Goal: Task Accomplishment & Management: Use online tool/utility

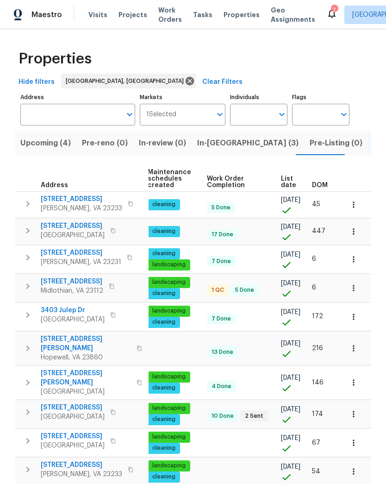
scroll to position [0, 119]
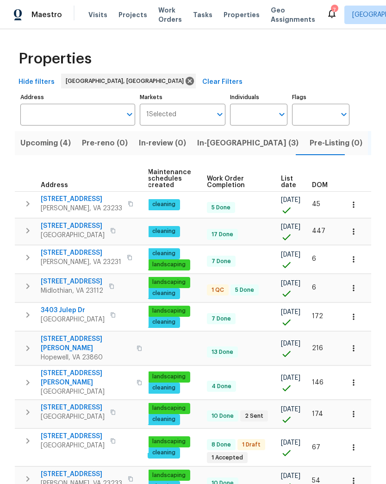
click at [322, 187] on span "DOM" at bounding box center [320, 185] width 16 height 6
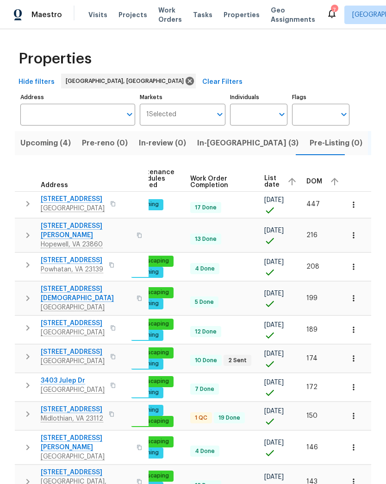
scroll to position [0, 135]
click at [313, 186] on div "DOM" at bounding box center [324, 182] width 35 height 14
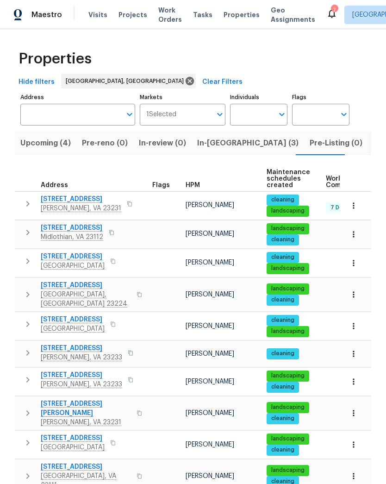
click at [82, 206] on span "Henrico, VA 23231" at bounding box center [81, 208] width 81 height 9
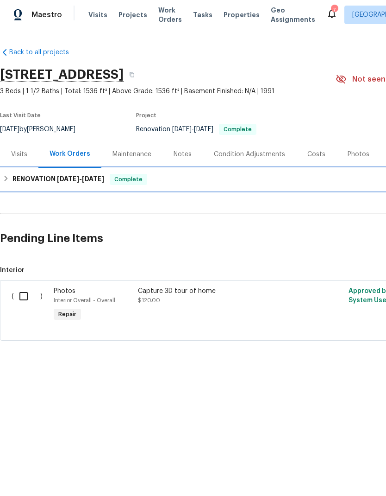
click at [17, 180] on h6 "RENOVATION [DATE] - [DATE]" at bounding box center [59, 179] width 92 height 11
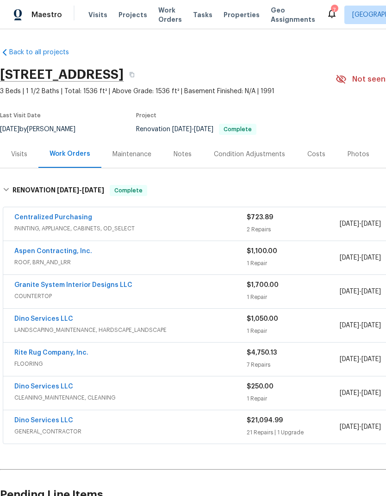
click at [134, 13] on span "Projects" at bounding box center [133, 14] width 29 height 9
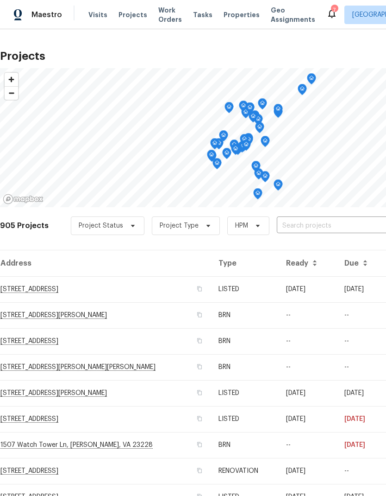
click at [340, 227] on input "text" at bounding box center [330, 226] width 106 height 14
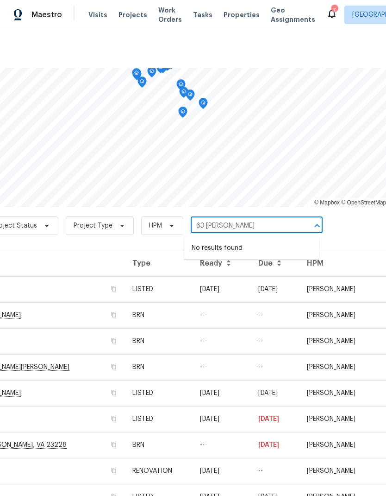
scroll to position [0, 90]
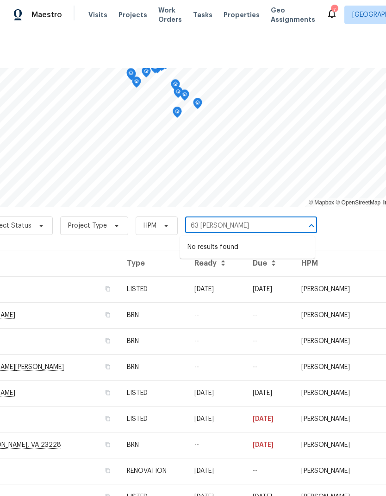
type input "63 berk"
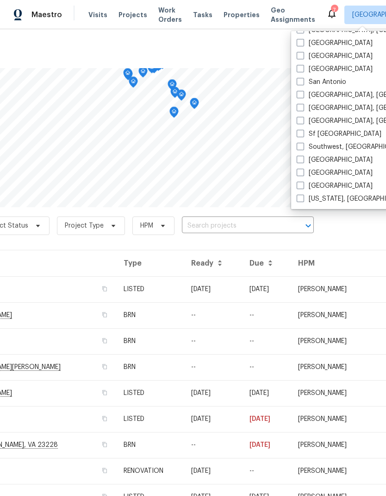
scroll to position [621, 0]
click at [305, 201] on label "Washington, DC" at bounding box center [354, 198] width 114 height 9
click at [303, 200] on input "Washington, DC" at bounding box center [300, 197] width 6 height 6
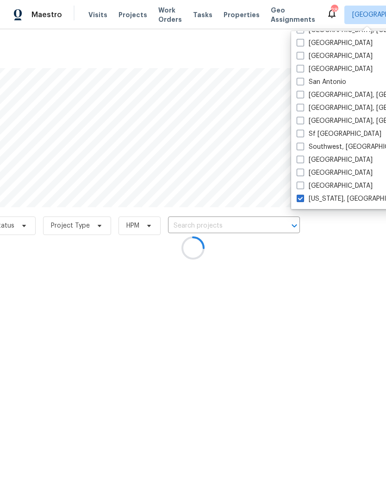
click at [310, 201] on label "[US_STATE], [GEOGRAPHIC_DATA]" at bounding box center [354, 198] width 114 height 9
click at [303, 200] on input "[US_STATE], [GEOGRAPHIC_DATA]" at bounding box center [300, 197] width 6 height 6
checkbox input "false"
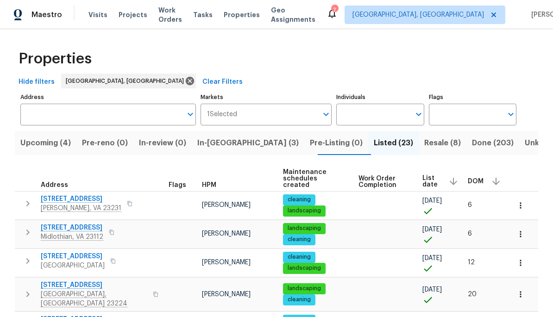
click at [234, 151] on button "In-reno (3)" at bounding box center [248, 143] width 113 height 24
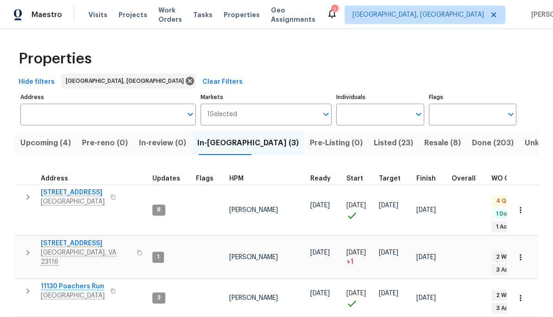
click at [86, 199] on span "Richmond, VA 23234" at bounding box center [73, 201] width 64 height 9
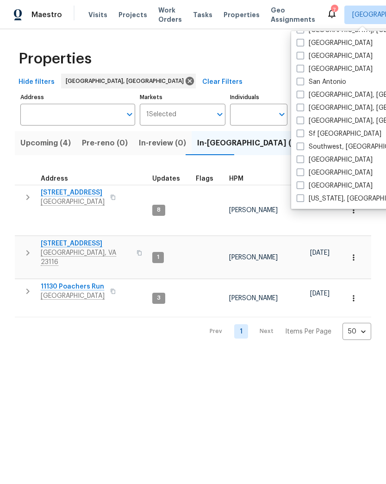
scroll to position [621, 0]
click at [309, 199] on label "Washington, DC" at bounding box center [354, 198] width 114 height 9
click at [303, 199] on input "Washington, DC" at bounding box center [300, 197] width 6 height 6
checkbox input "true"
click at [257, 351] on html "Maestro Visits Projects Work Orders Tasks Properties Geo Assignments 28 Richmon…" at bounding box center [193, 177] width 386 height 355
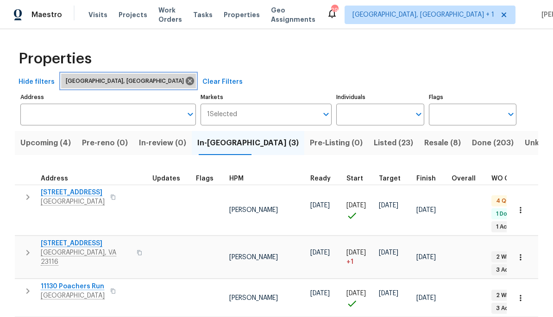
click at [84, 79] on span "Richmond, VA" at bounding box center [127, 80] width 122 height 9
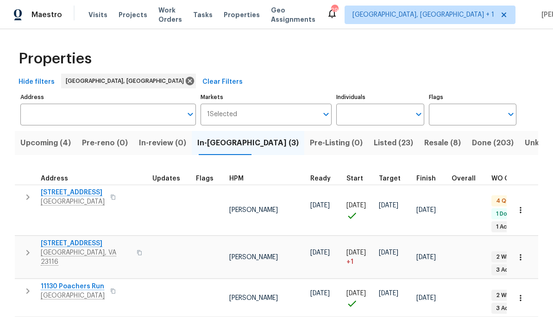
click at [37, 82] on span "Hide filters" at bounding box center [37, 82] width 36 height 12
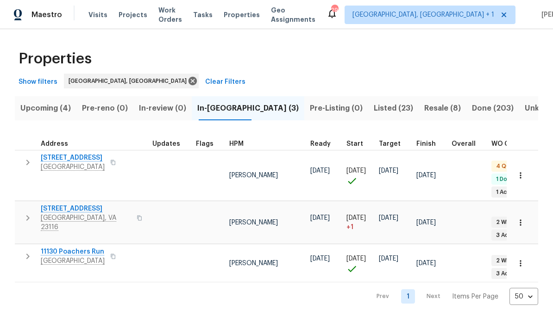
click at [43, 79] on span "Show filters" at bounding box center [38, 82] width 39 height 12
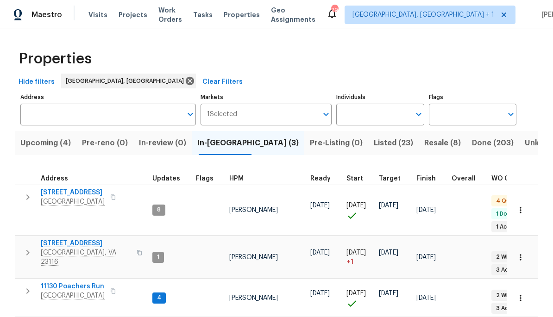
click at [202, 77] on span "Clear Filters" at bounding box center [222, 82] width 40 height 12
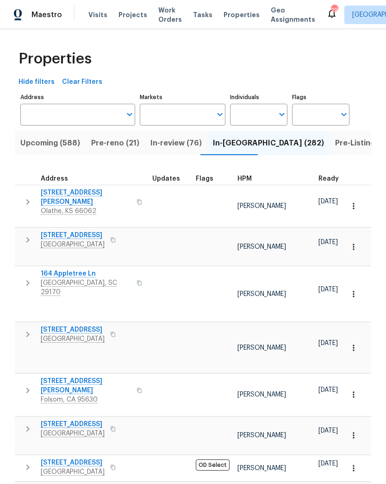
click at [211, 115] on input "Markets" at bounding box center [176, 115] width 72 height 22
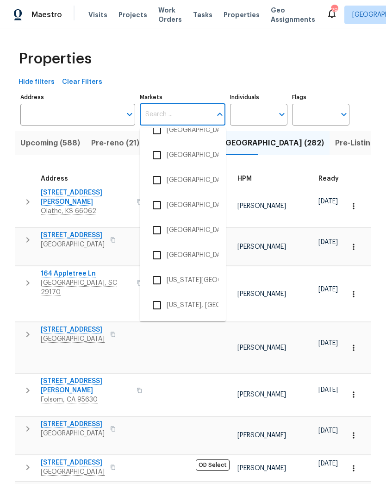
scroll to position [1840, 0]
click at [203, 304] on li "Washington, DC" at bounding box center [182, 305] width 71 height 19
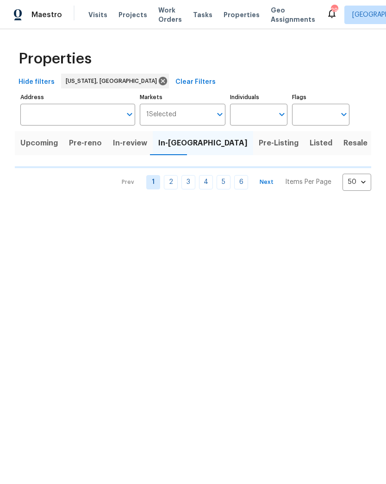
click at [218, 115] on icon "Open" at bounding box center [219, 114] width 11 height 11
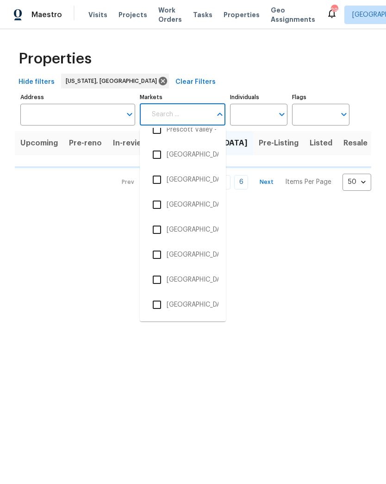
scroll to position [1546, 0]
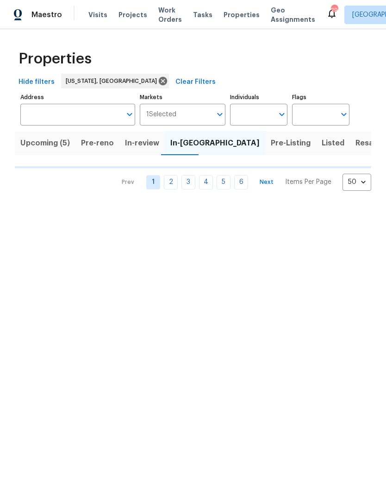
click at [168, 206] on html "Maestro Visits Projects Work Orders Tasks Properties Geo Assignments 29 Richmon…" at bounding box center [193, 103] width 386 height 206
click at [214, 115] on button "Open" at bounding box center [220, 114] width 13 height 13
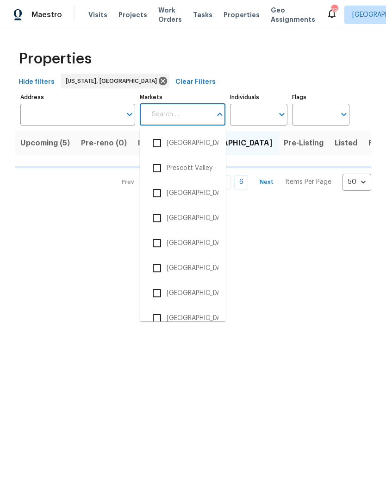
scroll to position [0, 0]
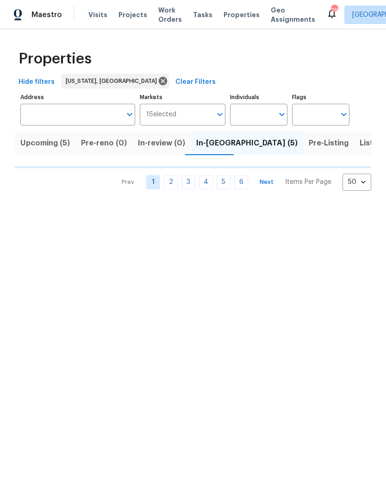
click at [209, 206] on html "Maestro Visits Projects Work Orders Tasks Properties Geo Assignments 29 Richmon…" at bounding box center [193, 103] width 386 height 206
click at [209, 118] on input "Markets" at bounding box center [194, 115] width 36 height 22
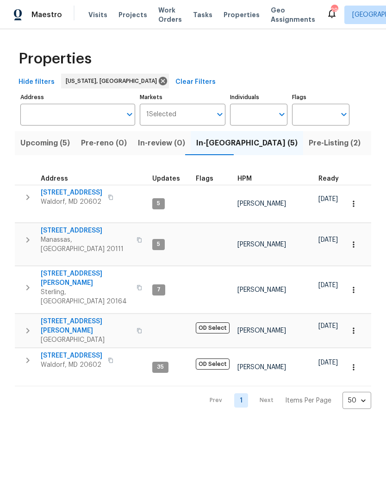
click at [211, 108] on input "Markets" at bounding box center [194, 115] width 36 height 22
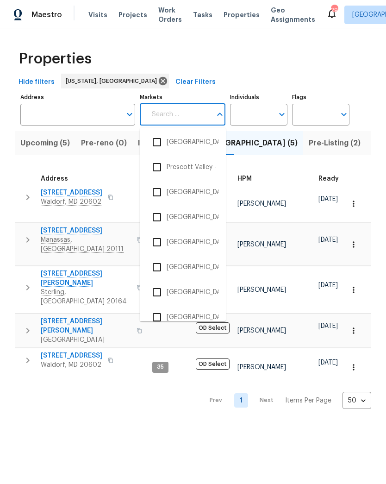
scroll to position [1537, 0]
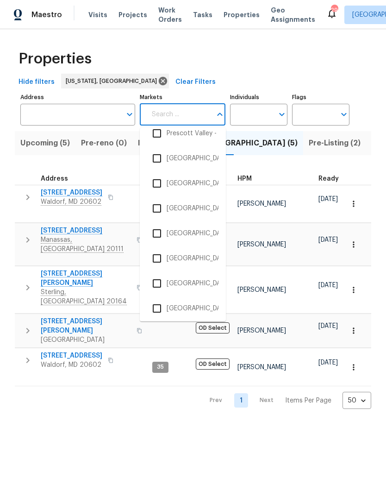
click at [164, 229] on input "checkbox" at bounding box center [156, 233] width 19 height 19
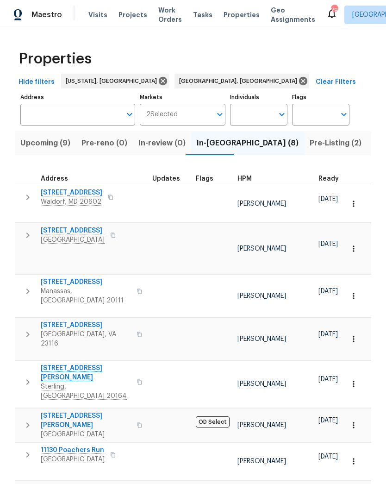
click at [373, 143] on span "Listed (72)" at bounding box center [392, 143] width 39 height 13
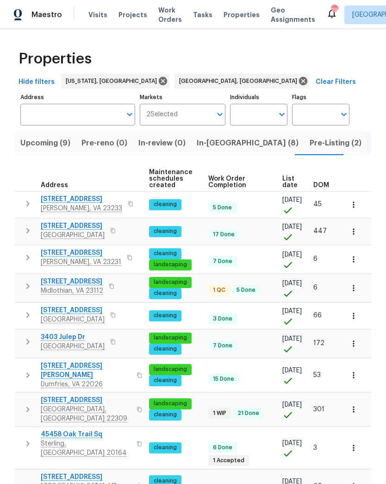
click at [324, 183] on span "DOM" at bounding box center [322, 185] width 16 height 6
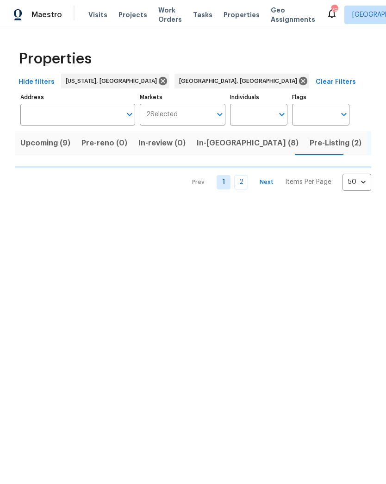
click at [361, 180] on body "Maestro Visits Projects Work Orders Tasks Properties Geo Assignments 29 Richmon…" at bounding box center [193, 103] width 386 height 206
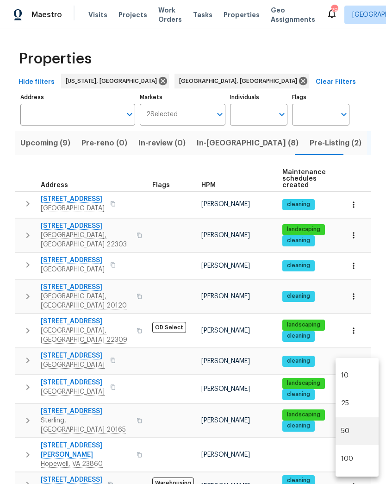
click at [282, 167] on div at bounding box center [193, 242] width 386 height 484
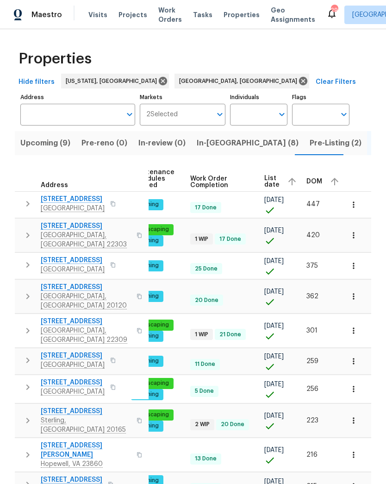
scroll to position [0, 151]
click at [315, 182] on span "DOM" at bounding box center [315, 181] width 16 height 6
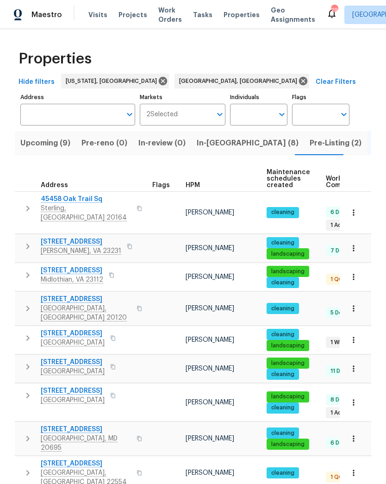
click at [106, 111] on input "Address" at bounding box center [70, 115] width 101 height 22
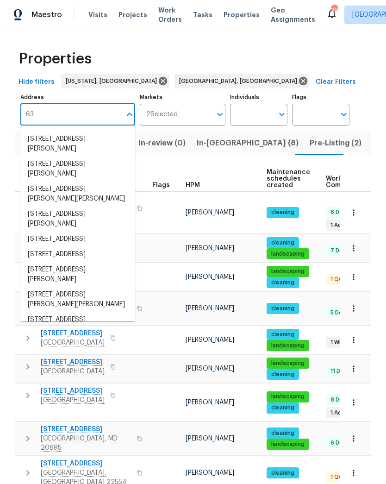
type input "63"
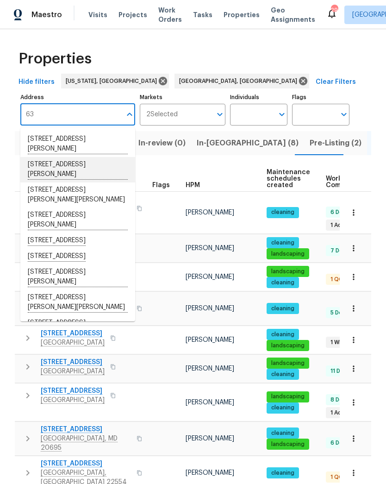
click at [41, 162] on li "63 Berkshire Dr Stafford VA 22554" at bounding box center [77, 169] width 115 height 25
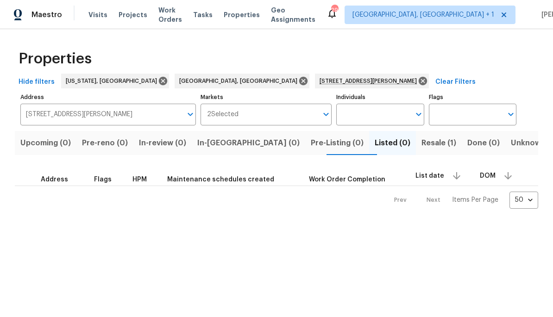
click at [386, 143] on span "Resale (1)" at bounding box center [439, 143] width 35 height 13
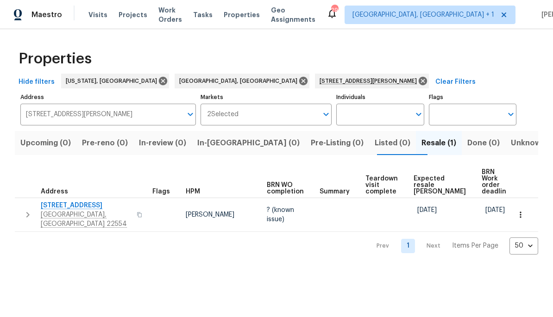
click at [61, 204] on span "[STREET_ADDRESS]" at bounding box center [86, 205] width 90 height 9
click at [24, 209] on icon "button" at bounding box center [27, 214] width 11 height 11
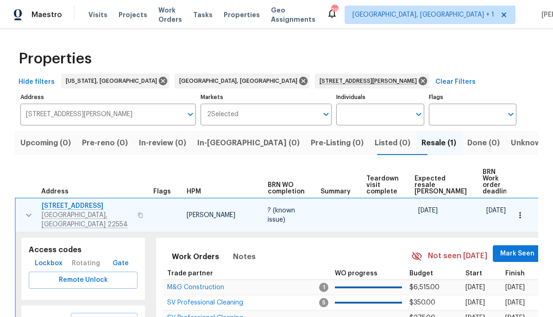
click at [40, 258] on span "Lockbox" at bounding box center [49, 264] width 28 height 12
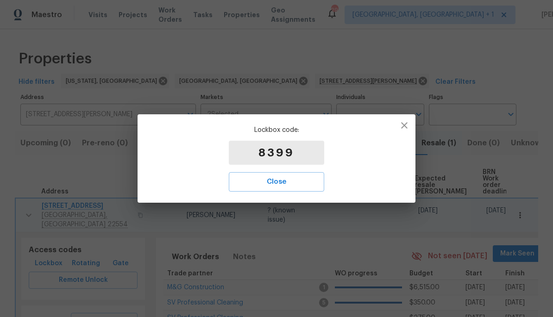
click at [386, 124] on button "button" at bounding box center [404, 125] width 22 height 22
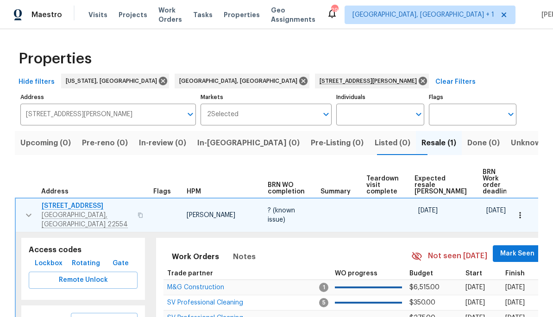
click at [107, 275] on span "Remote Unlock" at bounding box center [83, 281] width 94 height 12
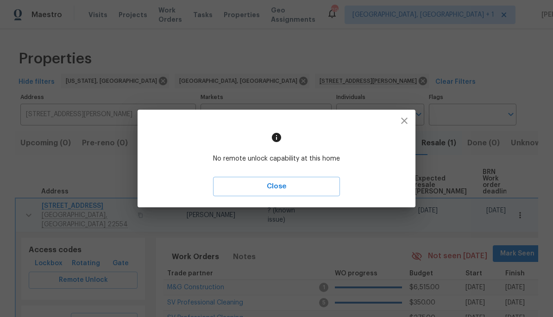
click at [302, 187] on span "Close" at bounding box center [276, 187] width 107 height 12
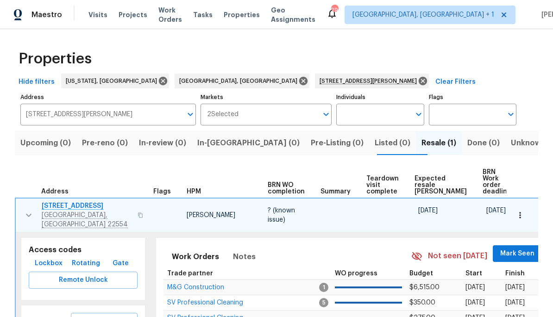
click at [89, 258] on span "Rotating" at bounding box center [86, 264] width 28 height 12
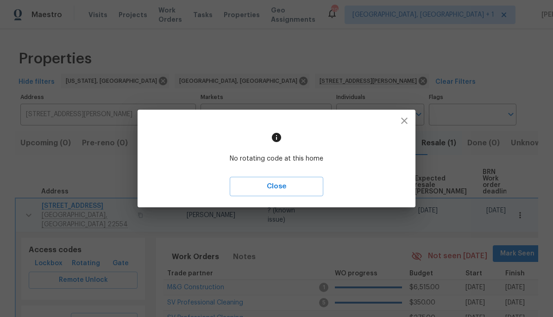
click at [386, 123] on icon "button" at bounding box center [404, 121] width 6 height 6
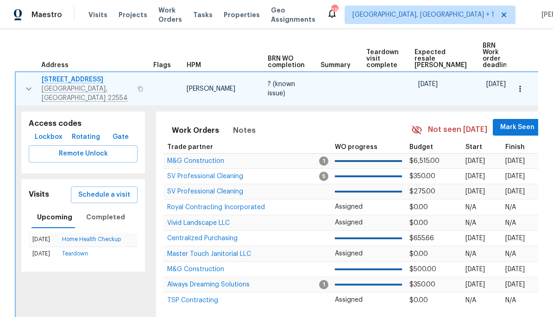
scroll to position [127, 0]
click at [89, 131] on span "Rotating" at bounding box center [86, 137] width 28 height 12
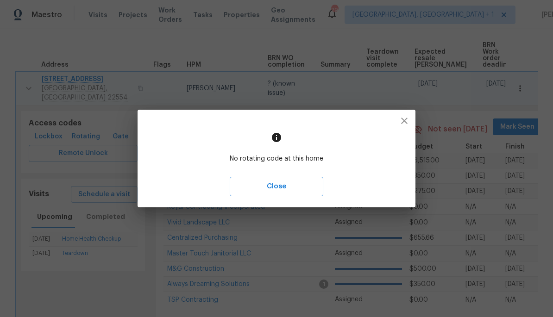
click at [386, 121] on icon "button" at bounding box center [404, 120] width 11 height 11
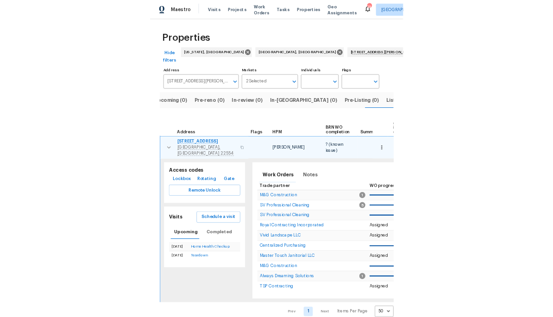
scroll to position [0, 15]
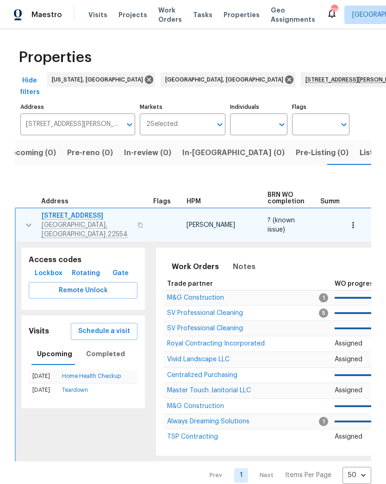
click at [42, 268] on span "Lockbox" at bounding box center [49, 274] width 28 height 12
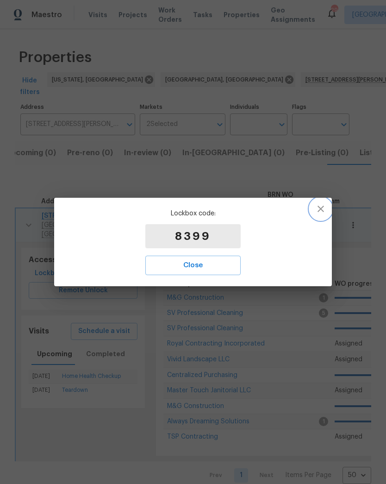
click at [319, 213] on icon "button" at bounding box center [320, 208] width 11 height 11
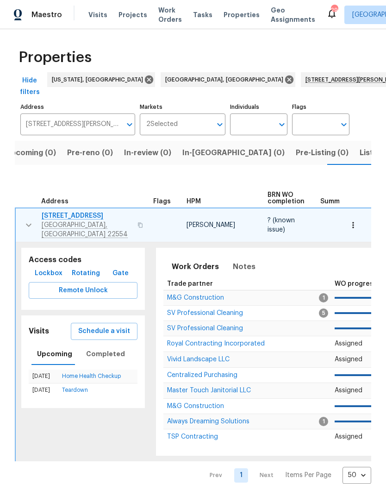
click at [69, 220] on span "[GEOGRAPHIC_DATA], [GEOGRAPHIC_DATA] 22554" at bounding box center [87, 229] width 90 height 19
click at [30, 220] on icon "button" at bounding box center [28, 225] width 11 height 11
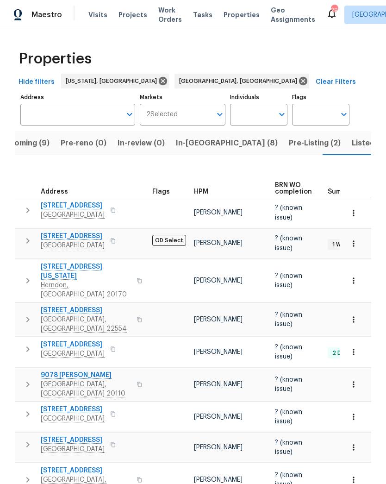
scroll to position [0, 22]
click at [193, 148] on span "In-reno (8)" at bounding box center [226, 143] width 102 height 13
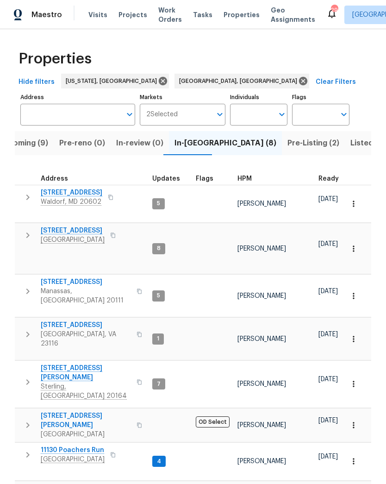
click at [84, 455] on span "Chesterfield, VA 23832" at bounding box center [73, 459] width 64 height 9
click at [40, 145] on span "Upcoming (9)" at bounding box center [23, 143] width 50 height 13
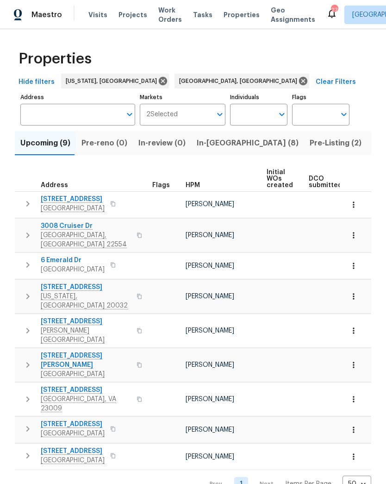
click at [372, 71] on div "Properties Hide filters Washington, DC Richmond, VA Clear Filters Address Addre…" at bounding box center [193, 268] width 386 height 479
click at [78, 326] on span "Chester, VA 23831" at bounding box center [86, 335] width 90 height 19
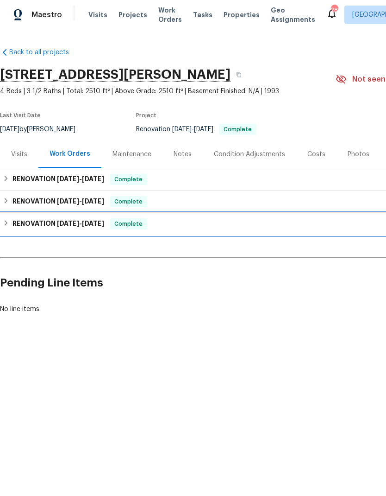
click at [16, 224] on h6 "RENOVATION [DATE] - [DATE]" at bounding box center [59, 223] width 92 height 11
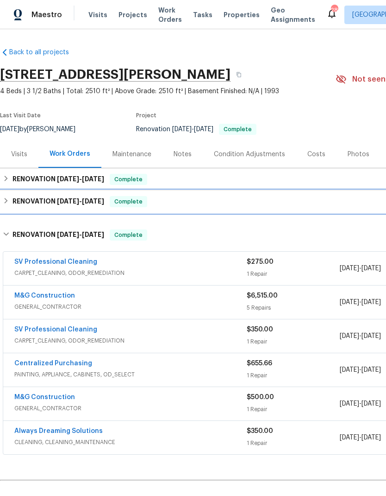
click at [30, 199] on h6 "RENOVATION [DATE] - [DATE]" at bounding box center [59, 201] width 92 height 11
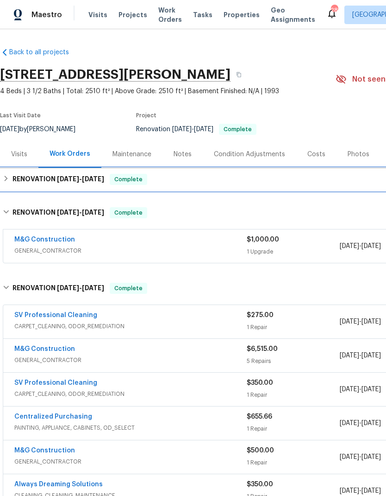
click at [56, 178] on h6 "RENOVATION [DATE] - [DATE]" at bounding box center [59, 179] width 92 height 11
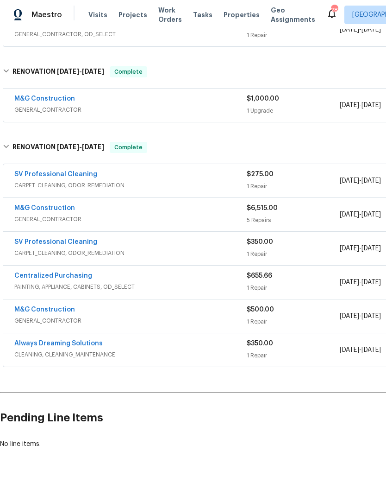
scroll to position [194, 0]
click at [49, 208] on link "M&G Construction" at bounding box center [44, 208] width 61 height 6
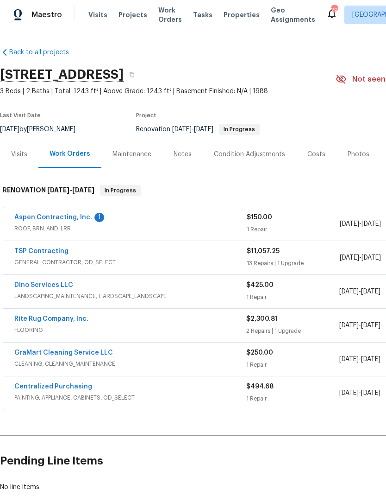
click at [80, 215] on link "Aspen Contracting, Inc." at bounding box center [53, 217] width 78 height 6
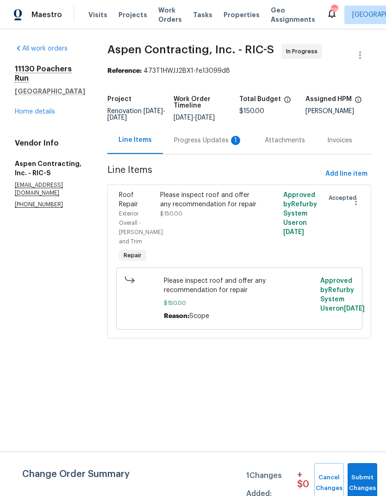
click at [223, 154] on div "Progress Updates 1" at bounding box center [208, 139] width 91 height 27
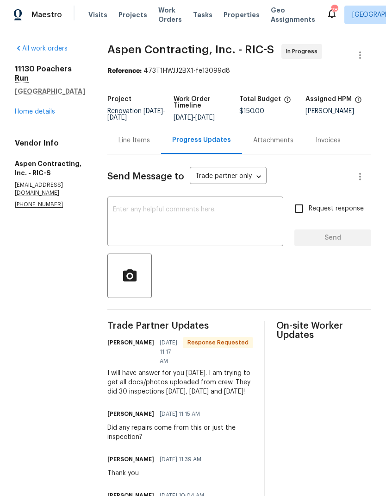
click at [228, 230] on textarea at bounding box center [195, 222] width 165 height 32
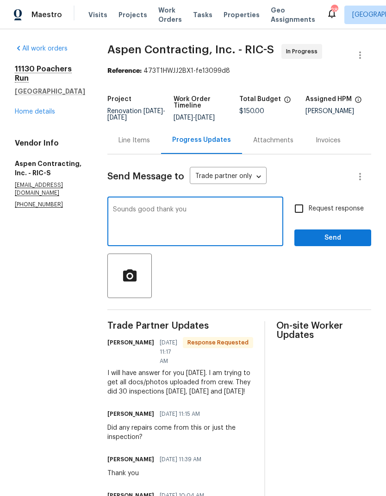
type textarea "Sounds good thank you"
click at [303, 218] on input "Request response" at bounding box center [299, 208] width 19 height 19
checkbox input "true"
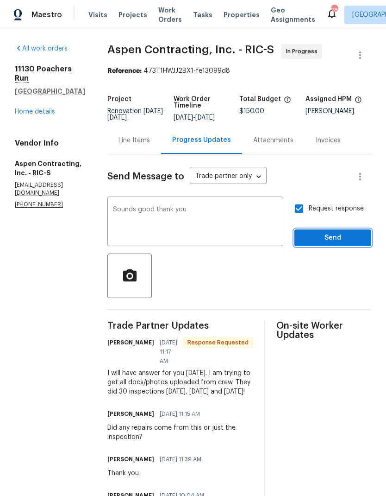
click at [329, 244] on span "Send" at bounding box center [333, 238] width 62 height 12
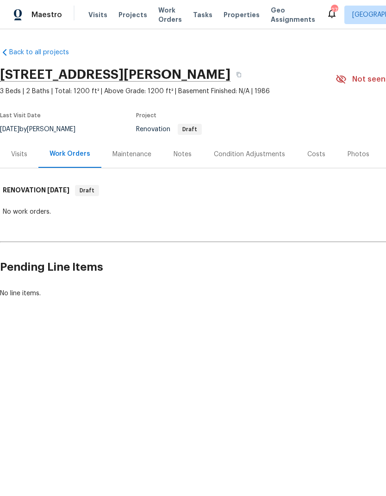
click at [183, 159] on div "Notes" at bounding box center [183, 153] width 40 height 27
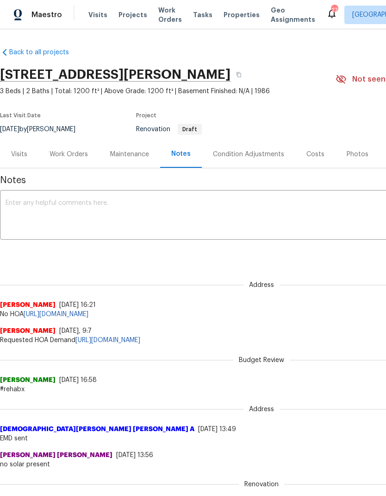
click at [80, 155] on div "Work Orders" at bounding box center [69, 154] width 38 height 9
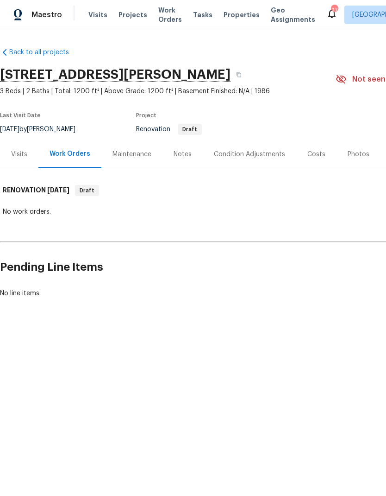
click at [259, 158] on div "Condition Adjustments" at bounding box center [249, 154] width 71 height 9
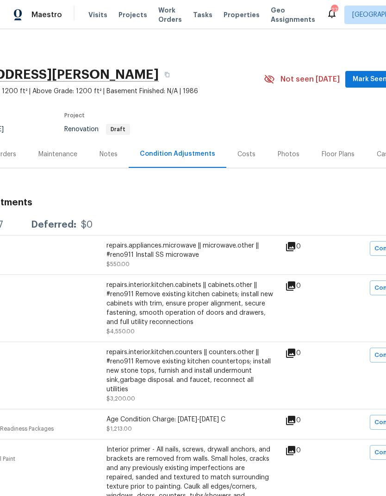
scroll to position [0, 72]
